Goal: Task Accomplishment & Management: Use online tool/utility

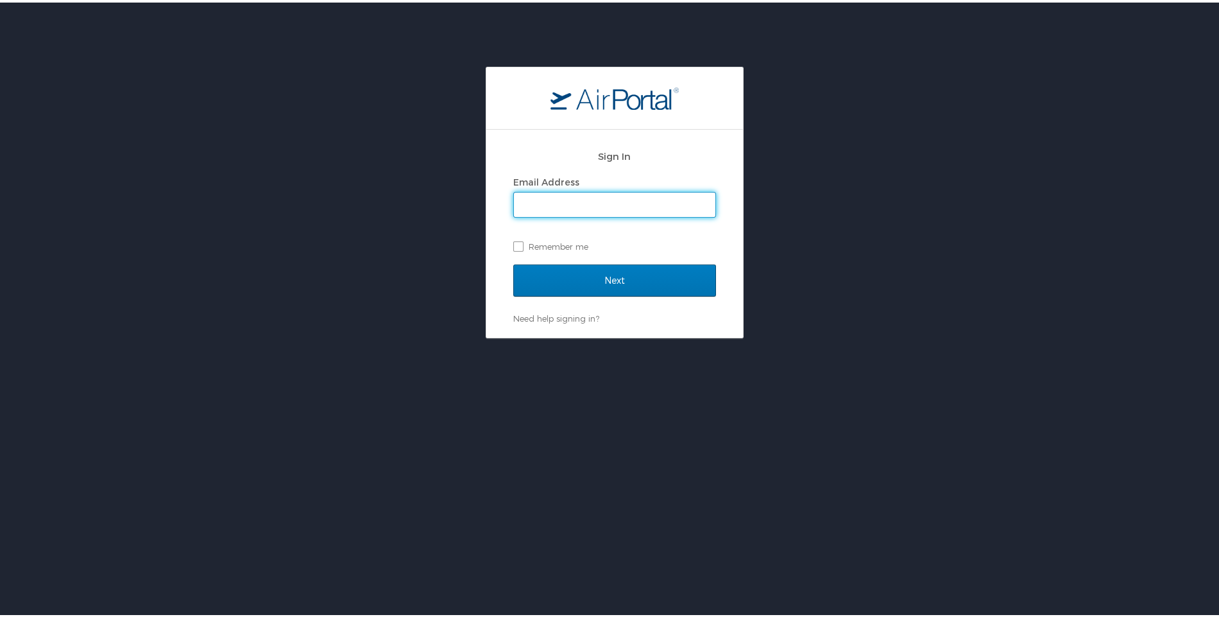
click at [569, 206] on input "Email Address" at bounding box center [614, 202] width 201 height 24
type input "tracy@reformersacademy.org"
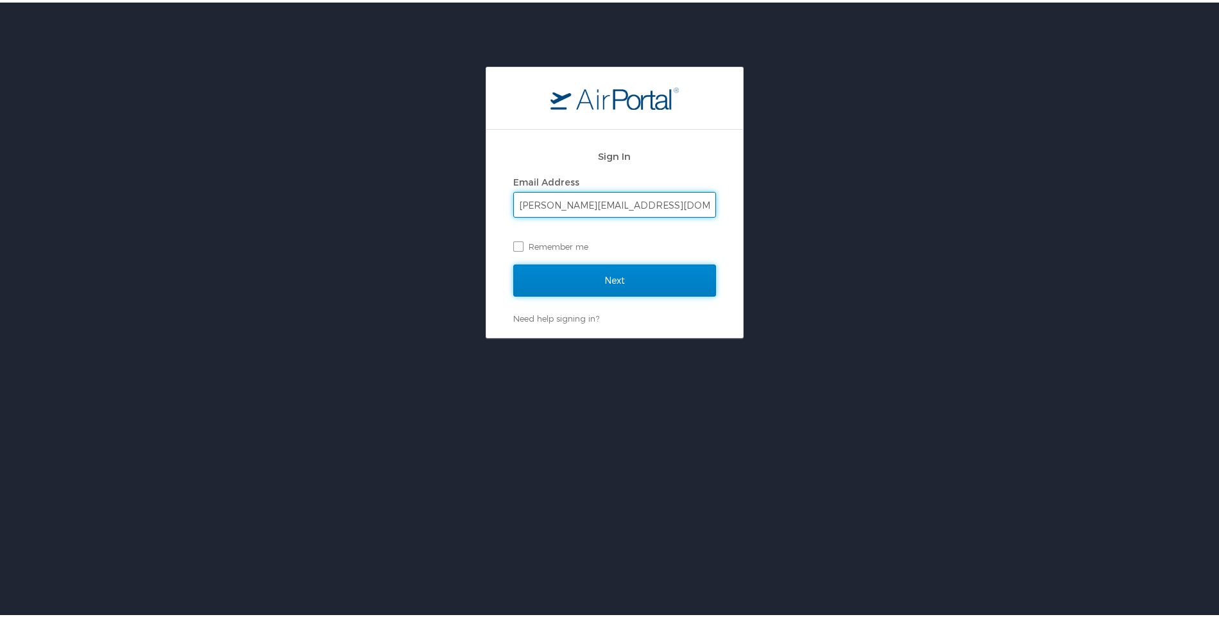
click at [589, 275] on input "Next" at bounding box center [614, 278] width 203 height 32
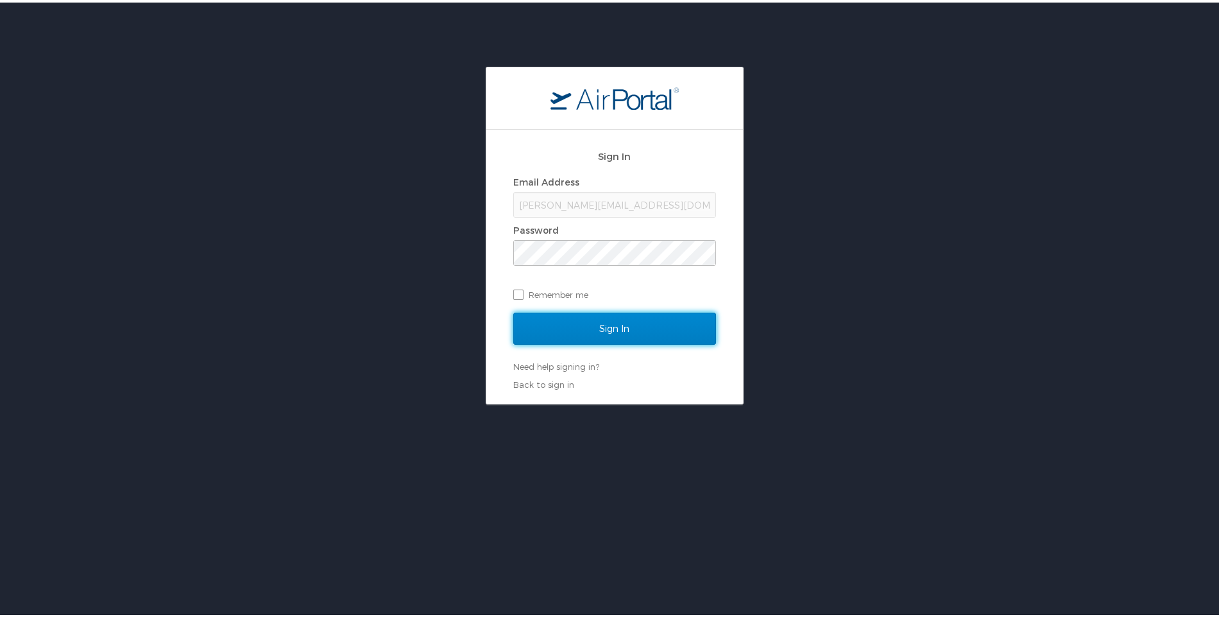
click at [570, 321] on input "Sign In" at bounding box center [614, 326] width 203 height 32
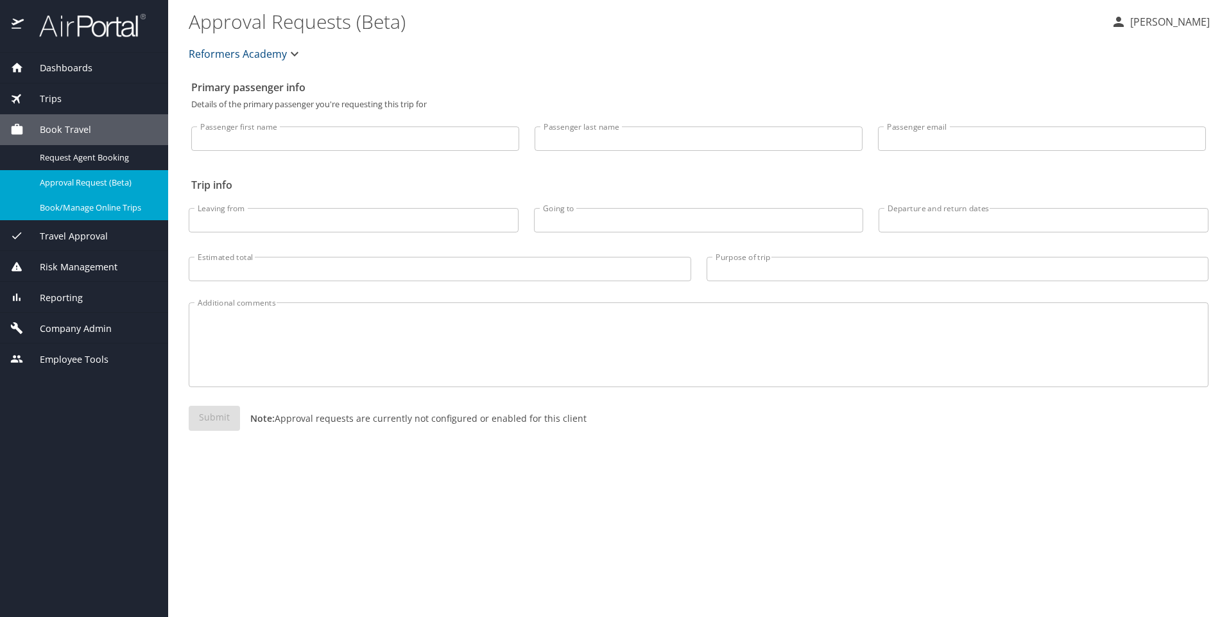
click at [106, 207] on span "Book/Manage Online Trips" at bounding box center [96, 207] width 113 height 12
